Goal: Find specific page/section: Find specific page/section

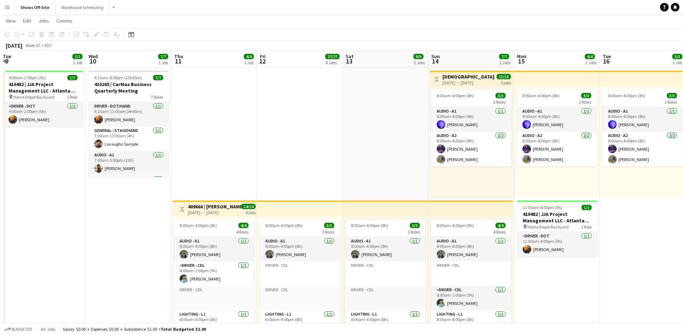
scroll to position [0, 230]
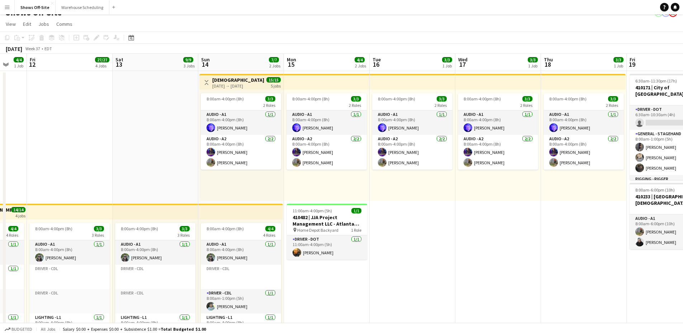
click at [1, 11] on button "Menu" at bounding box center [7, 7] width 14 height 14
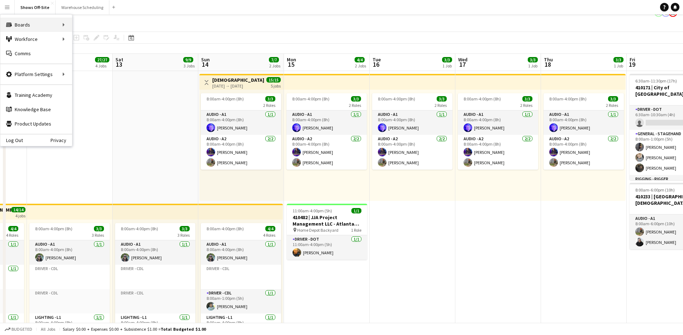
scroll to position [10, 0]
click at [96, 35] on link "My Workforce" at bounding box center [108, 39] width 72 height 14
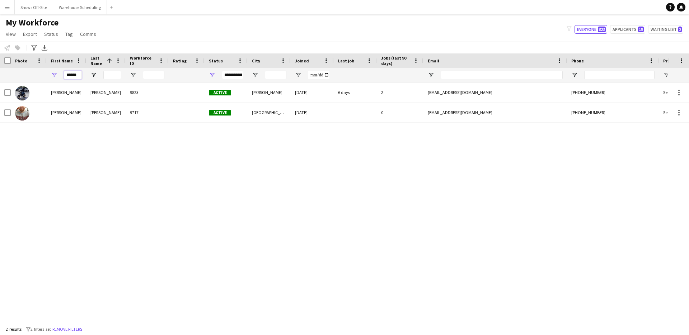
drag, startPoint x: 78, startPoint y: 75, endPoint x: 54, endPoint y: 74, distance: 24.4
click at [54, 74] on div "******" at bounding box center [66, 75] width 39 height 14
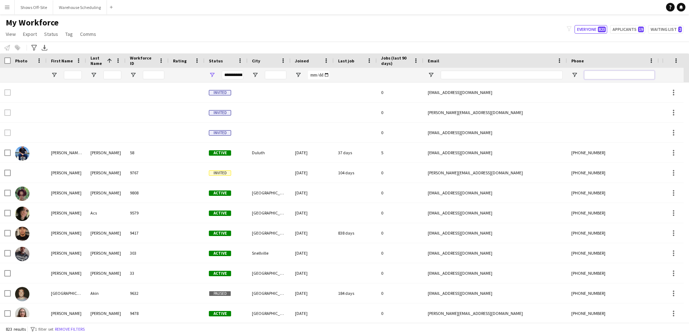
click at [613, 71] on input "Phone Filter Input" at bounding box center [619, 75] width 70 height 9
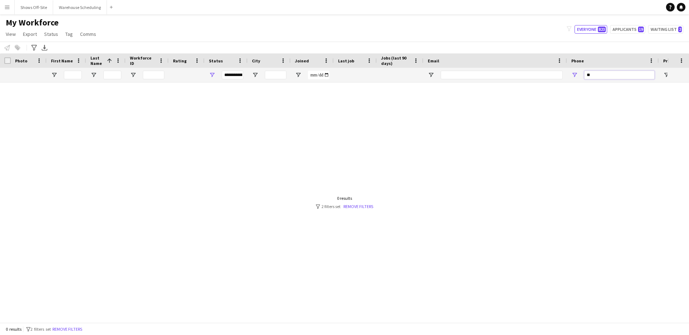
type input "*"
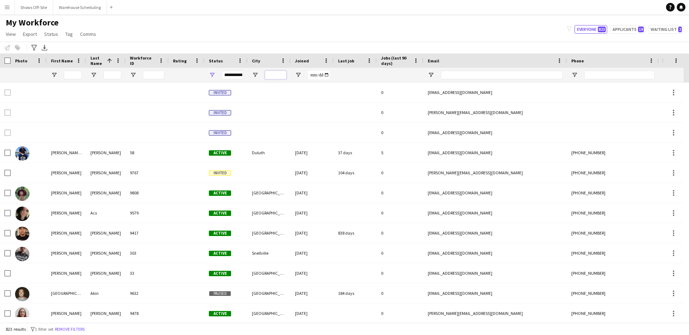
click at [283, 74] on input "City Filter Input" at bounding box center [276, 75] width 22 height 9
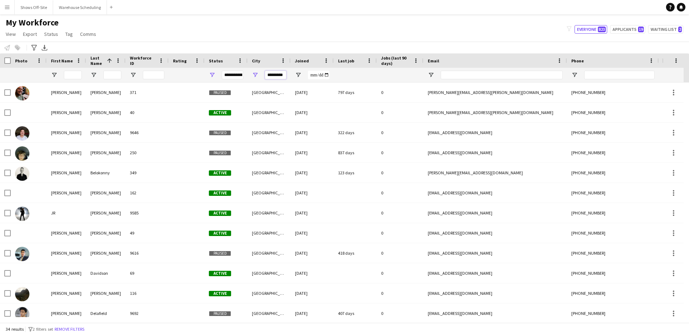
scroll to position [0, 2]
type input "*********"
click at [480, 37] on div "My Workforce View Views Default view New view Update view Delete view Edit name…" at bounding box center [344, 29] width 689 height 24
